Goal: Find specific page/section

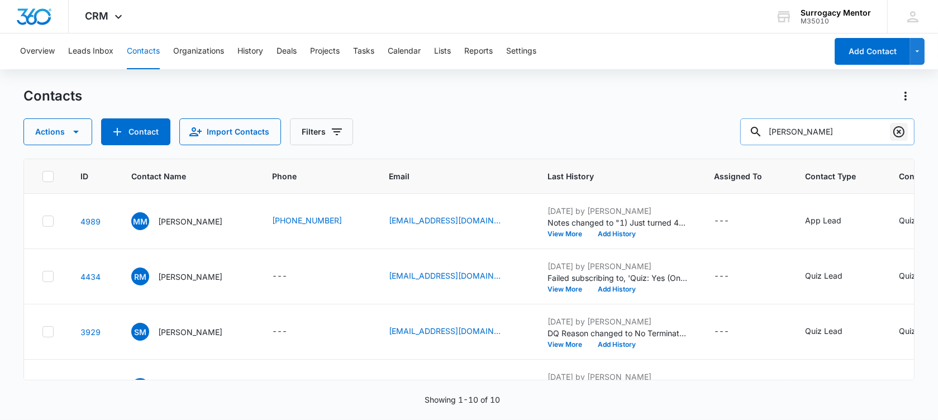
click at [899, 130] on icon "Clear" at bounding box center [898, 131] width 13 height 13
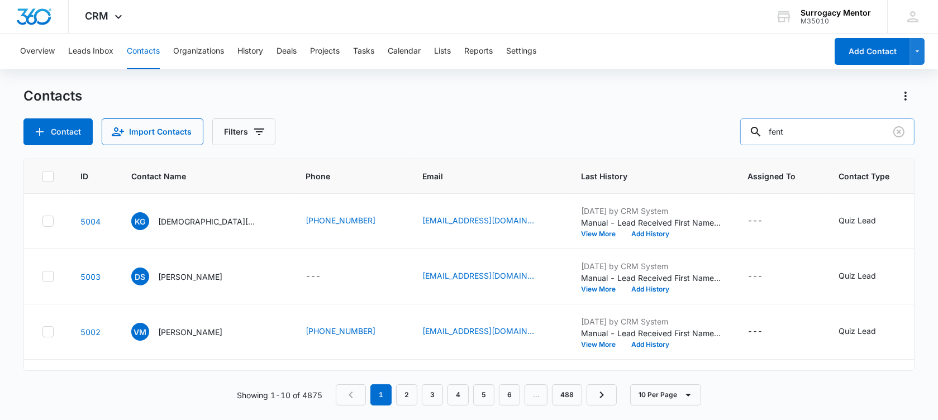
type input "fent"
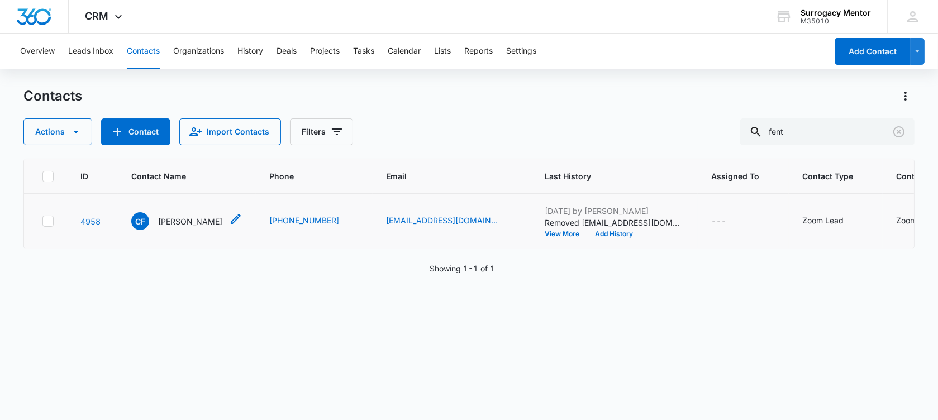
click at [183, 227] on p "[PERSON_NAME]" at bounding box center [190, 222] width 64 height 12
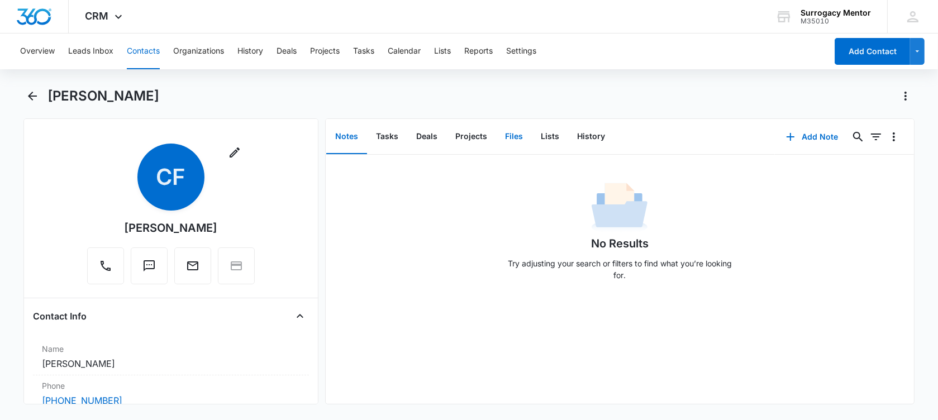
click at [515, 138] on button "Files" at bounding box center [514, 137] width 36 height 35
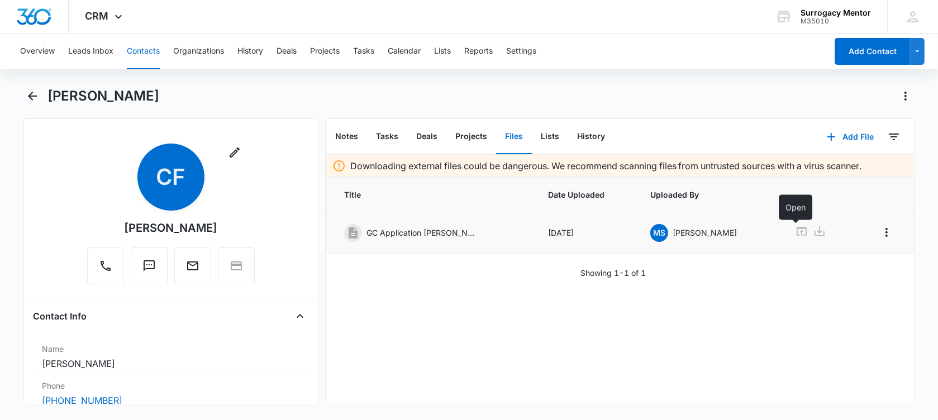
click at [796, 235] on icon at bounding box center [801, 231] width 10 height 9
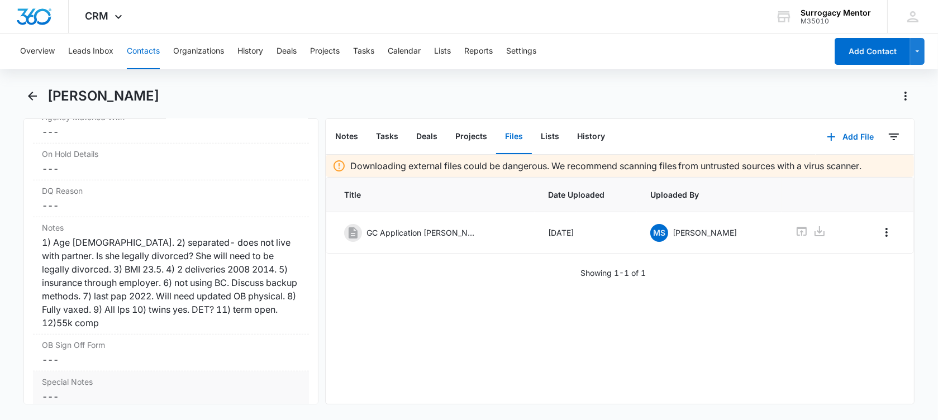
scroll to position [1047, 0]
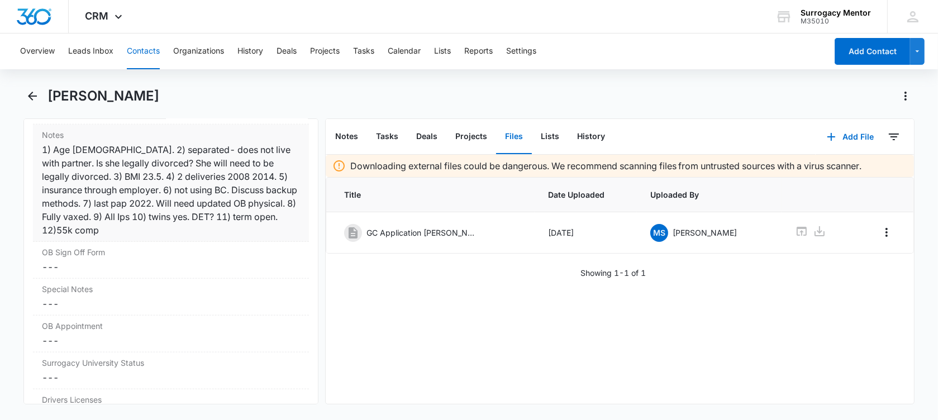
click at [110, 200] on div "1) Age [DEMOGRAPHIC_DATA]. 2) separated- does not live with partner. Is she leg…" at bounding box center [171, 190] width 258 height 94
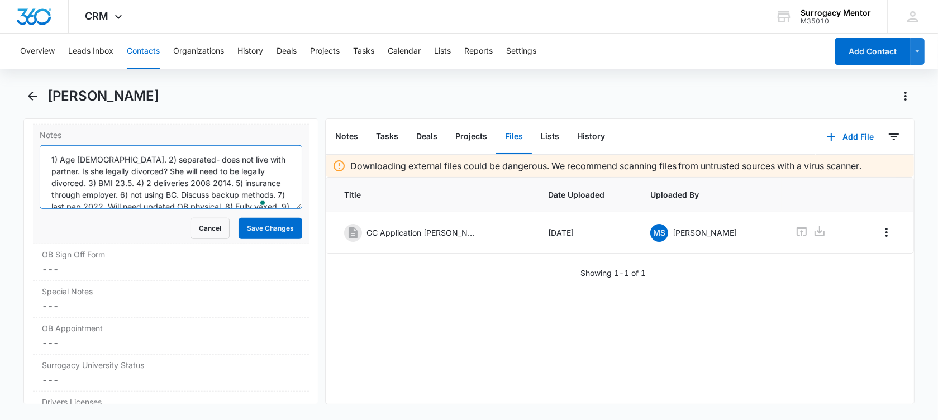
scroll to position [35, 0]
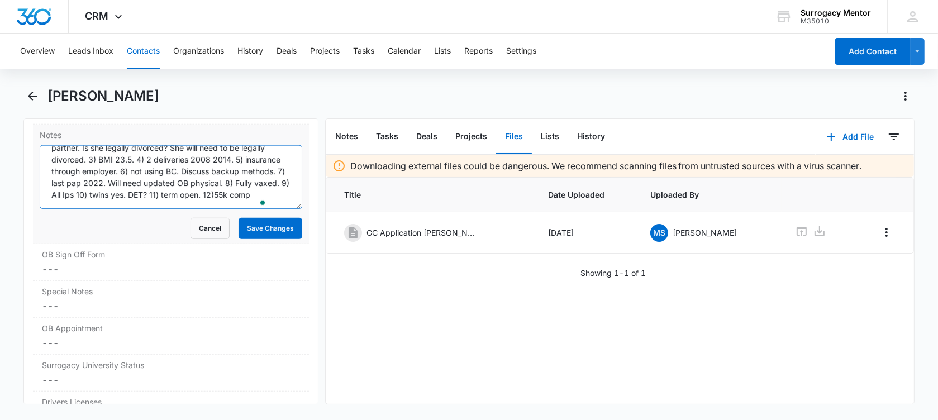
drag, startPoint x: 140, startPoint y: 166, endPoint x: 252, endPoint y: 221, distance: 124.9
click at [252, 221] on form "1) Age [DEMOGRAPHIC_DATA]. 2) separated- does not live with partner. Is she leg…" at bounding box center [171, 192] width 262 height 94
